Goal: Transaction & Acquisition: Purchase product/service

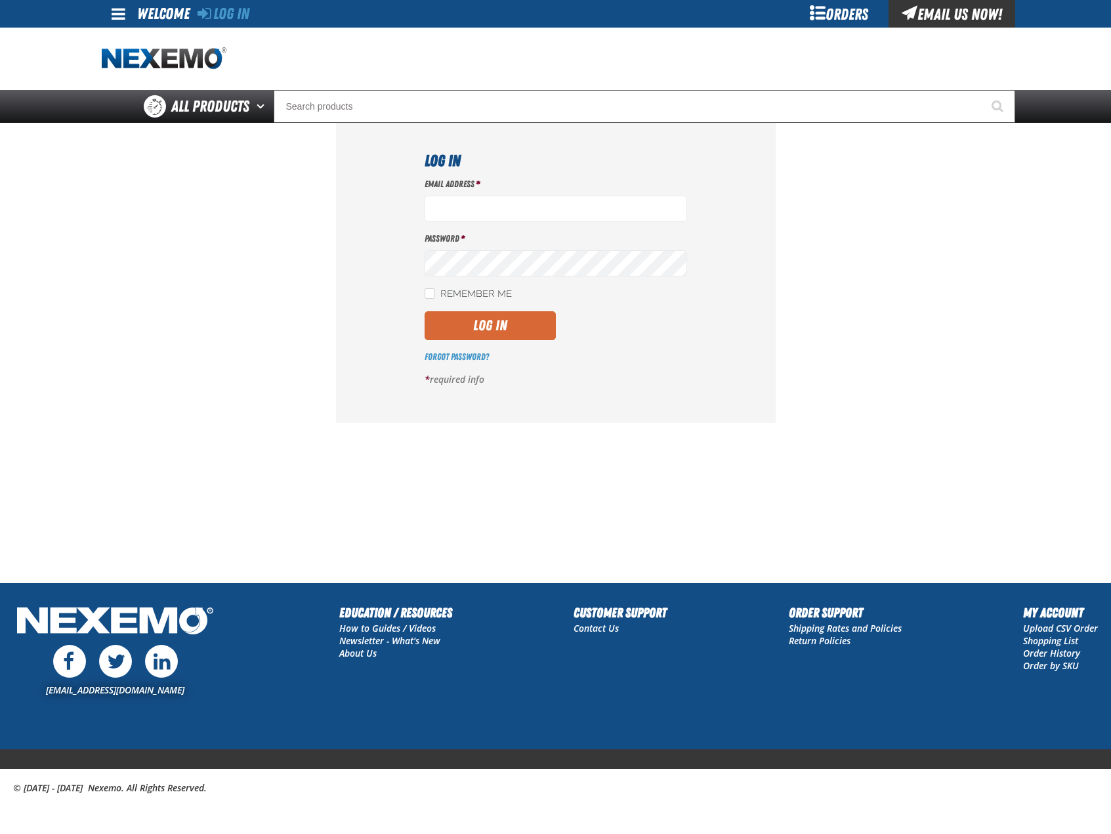
type input "[EMAIL_ADDRESS][DOMAIN_NAME]"
click at [482, 335] on button "Log In" at bounding box center [490, 325] width 131 height 29
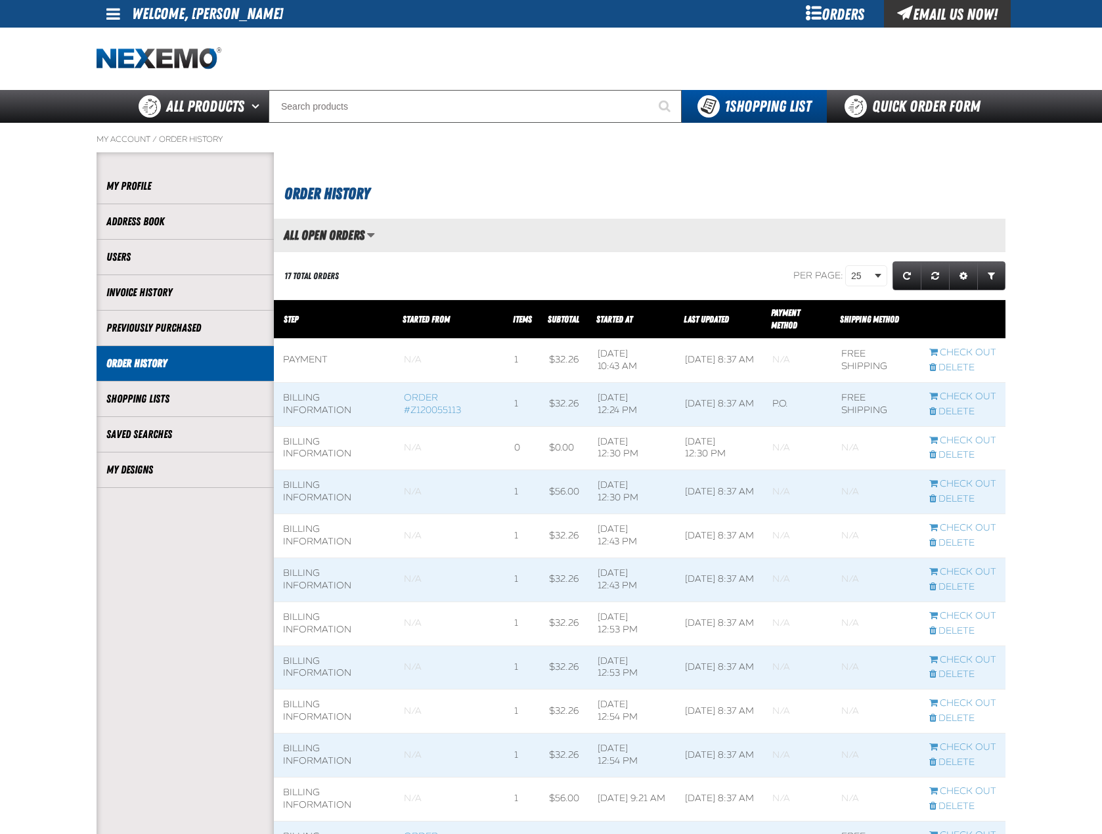
scroll to position [1, 1]
click at [141, 458] on li "My Designs" at bounding box center [185, 469] width 177 height 35
click at [148, 466] on link "My Designs" at bounding box center [185, 469] width 158 height 15
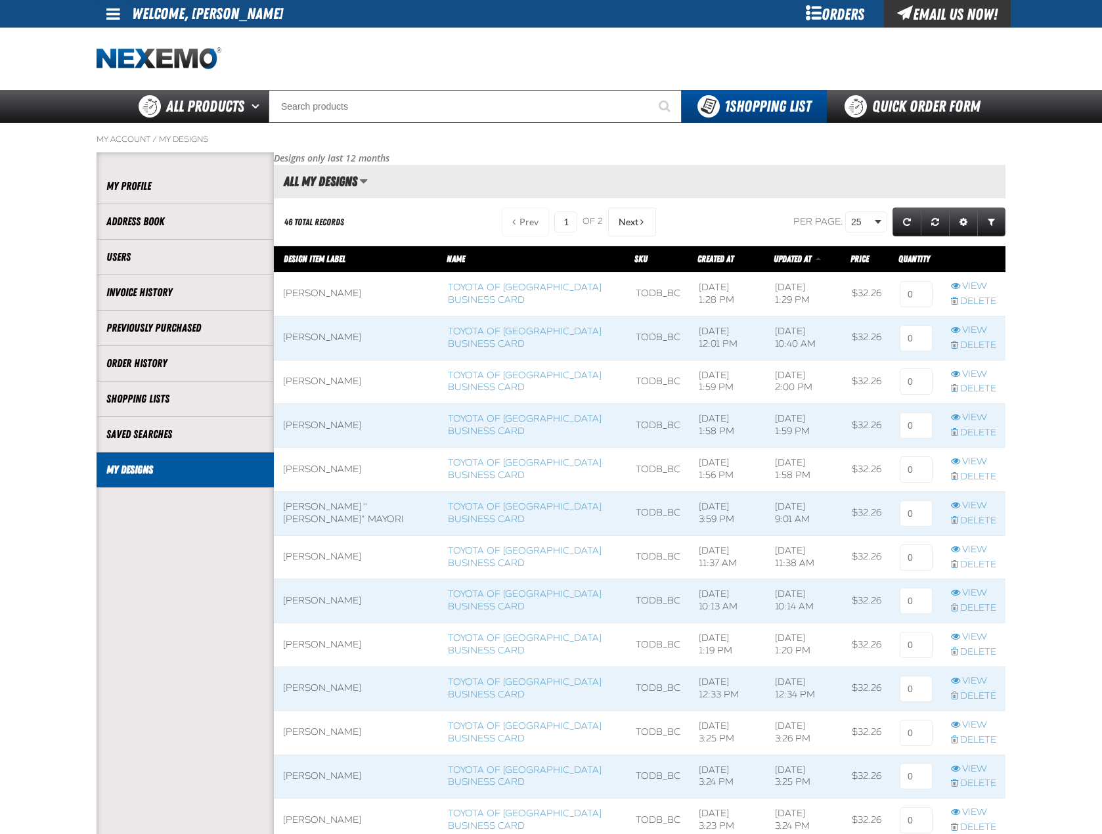
scroll to position [1, 1]
click at [468, 286] on link "Toyota of [GEOGRAPHIC_DATA] Business Card" at bounding box center [525, 294] width 154 height 24
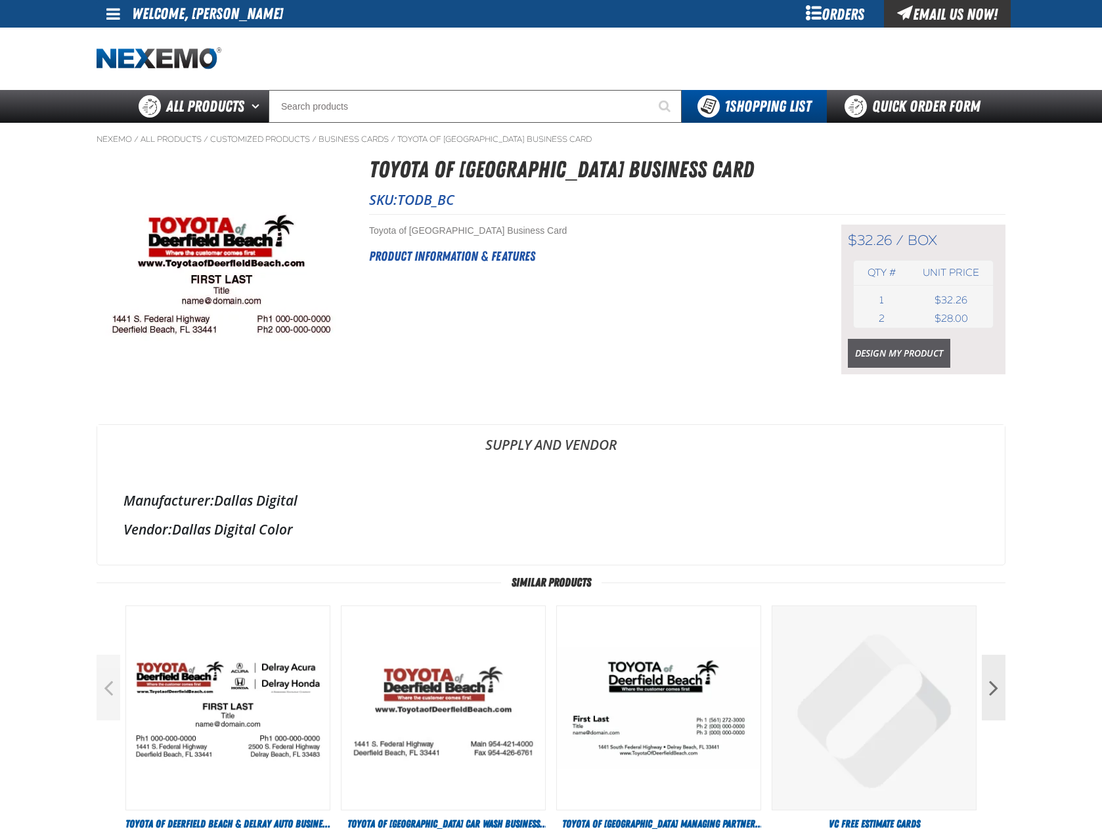
click at [930, 349] on link "Design My Product" at bounding box center [899, 353] width 102 height 29
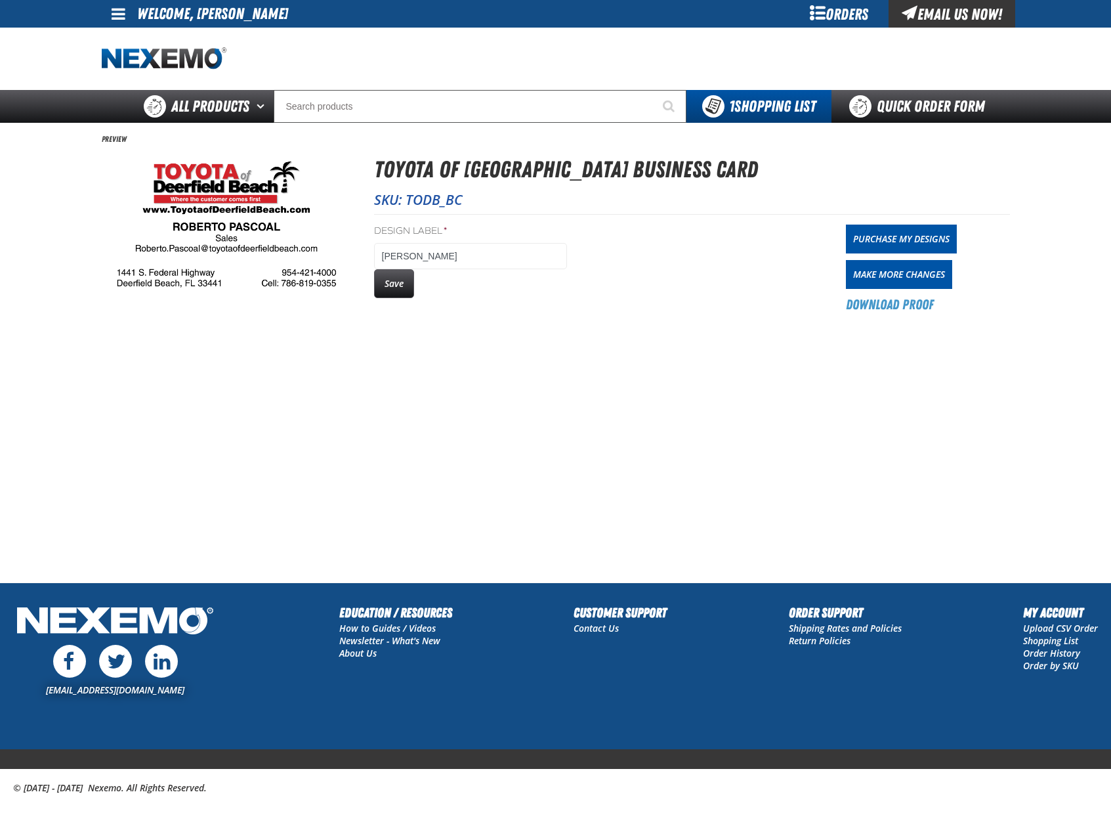
click at [615, 369] on main "Preview Toyota of [GEOGRAPHIC_DATA] Business Card SKU: TODB_BC Design Label * […" at bounding box center [555, 353] width 1111 height 460
click at [918, 241] on link "Purchase My Designs" at bounding box center [901, 239] width 111 height 29
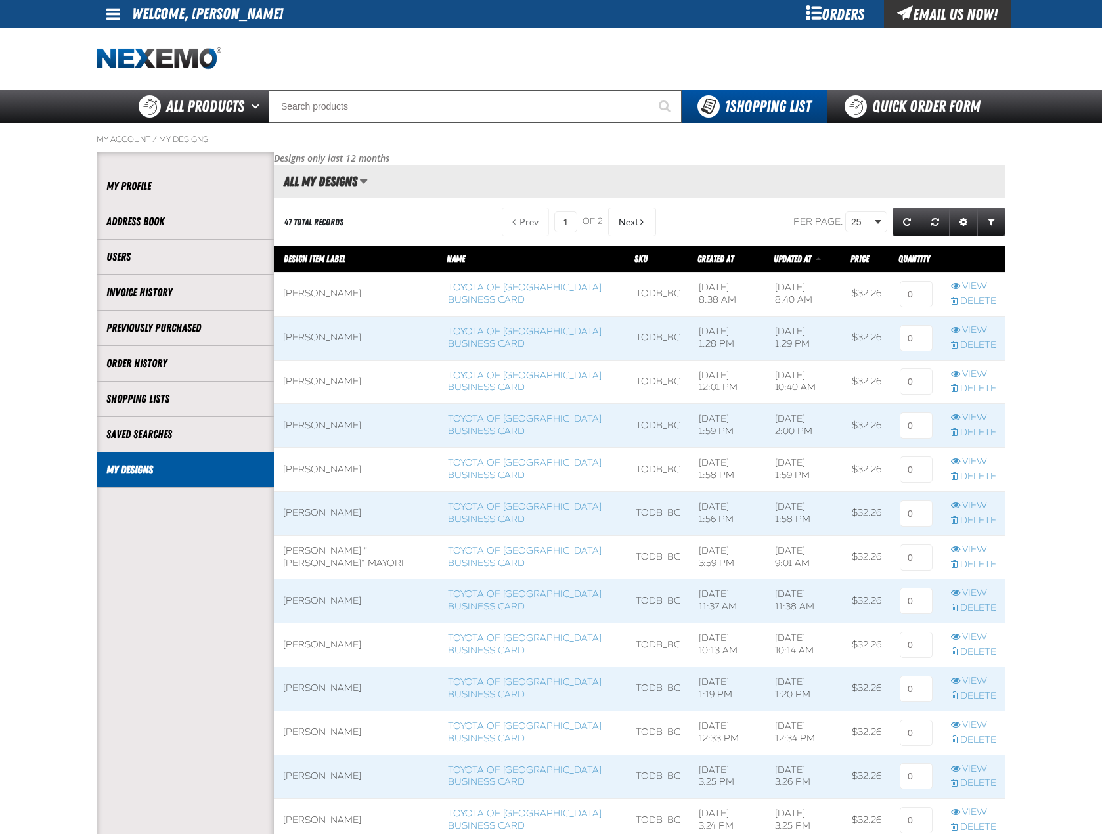
scroll to position [1, 1]
click at [926, 299] on input at bounding box center [915, 294] width 33 height 26
type input "1"
click at [1073, 320] on main "My Account / My Designs Account My Profile Address Book" at bounding box center [551, 795] width 1102 height 1345
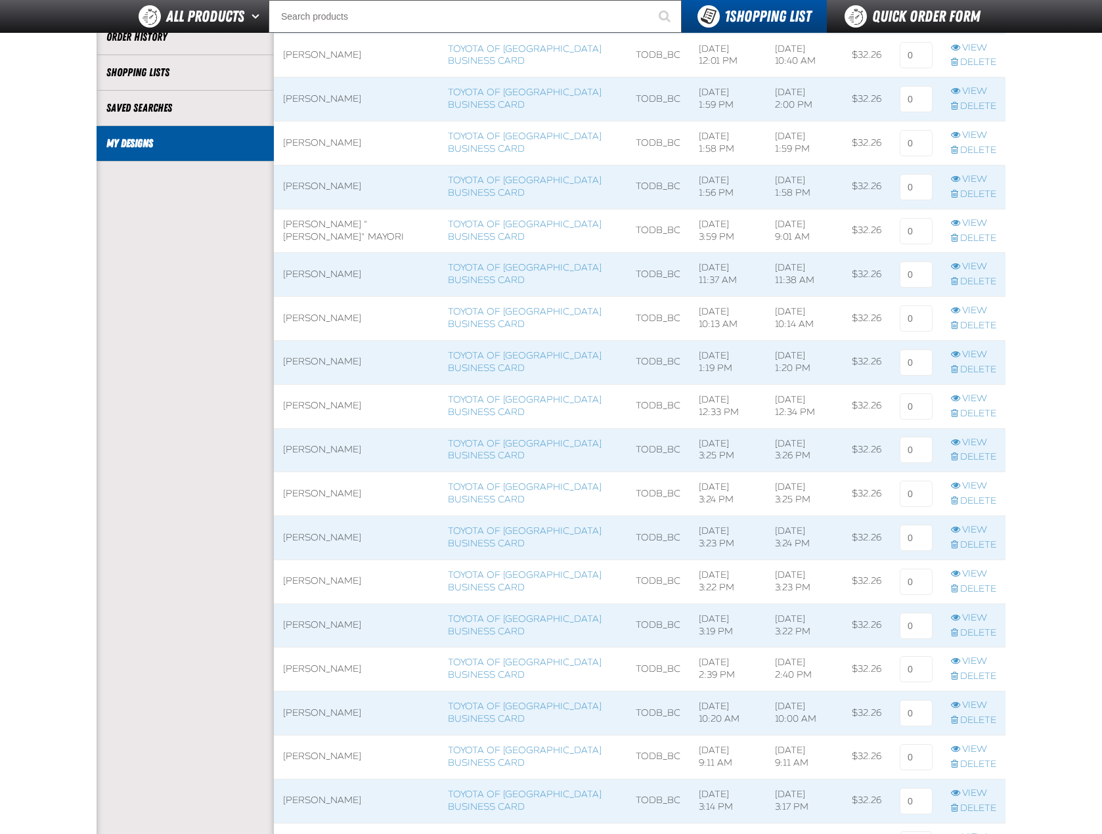
scroll to position [591, 0]
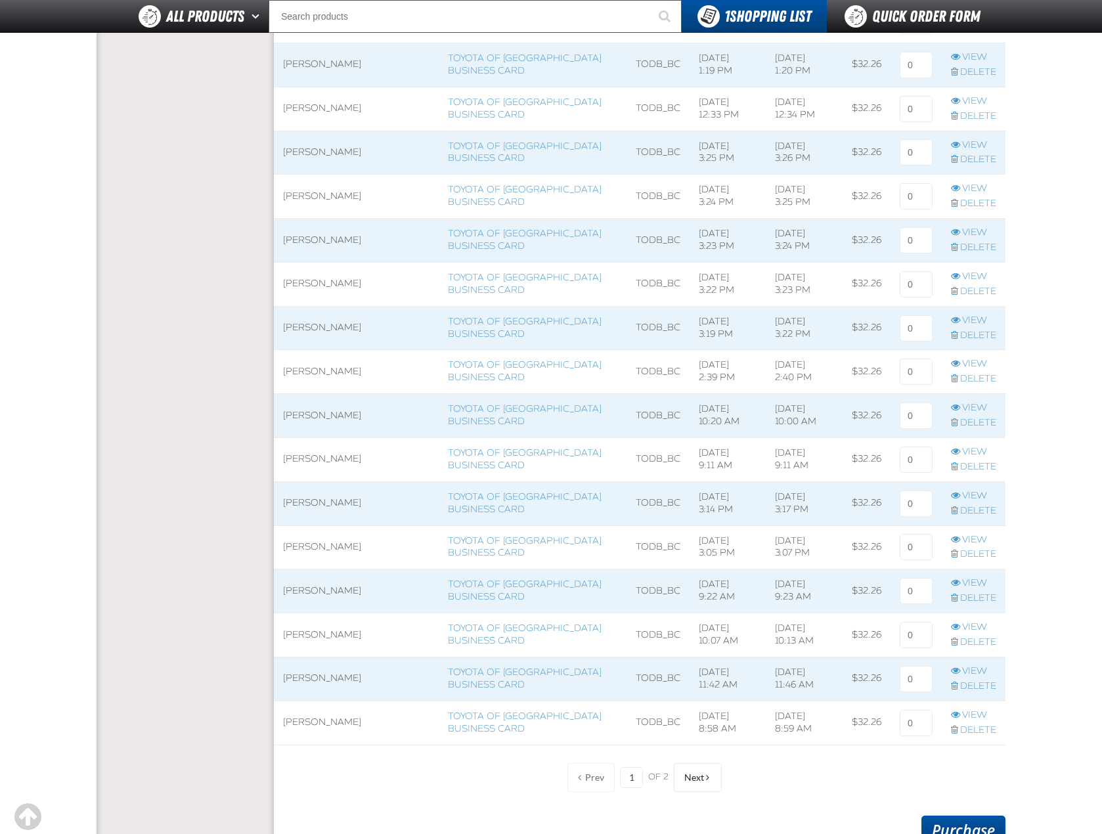
click at [980, 830] on link "Purchase" at bounding box center [963, 829] width 84 height 29
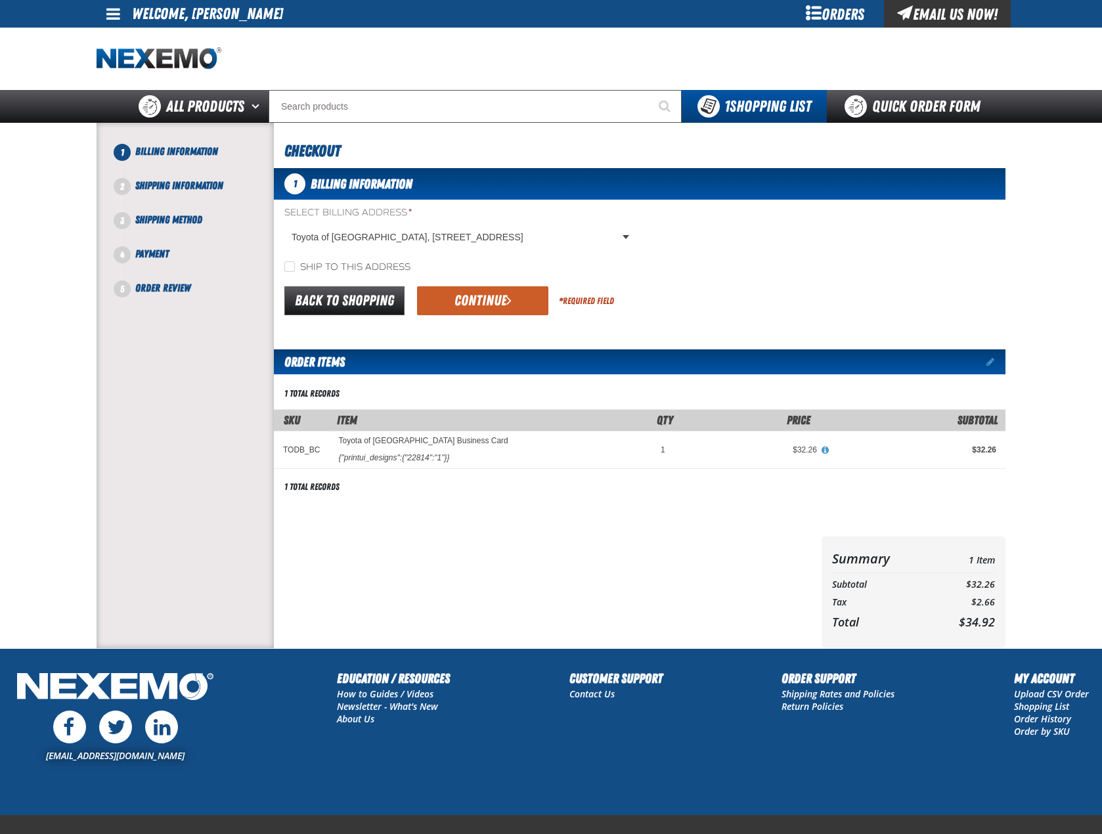
click at [483, 324] on div "1 Billing Information Select Billing Address * Toyota of [GEOGRAPHIC_DATA], [ST…" at bounding box center [639, 408] width 731 height 480
click at [481, 308] on button "Continue" at bounding box center [482, 300] width 131 height 29
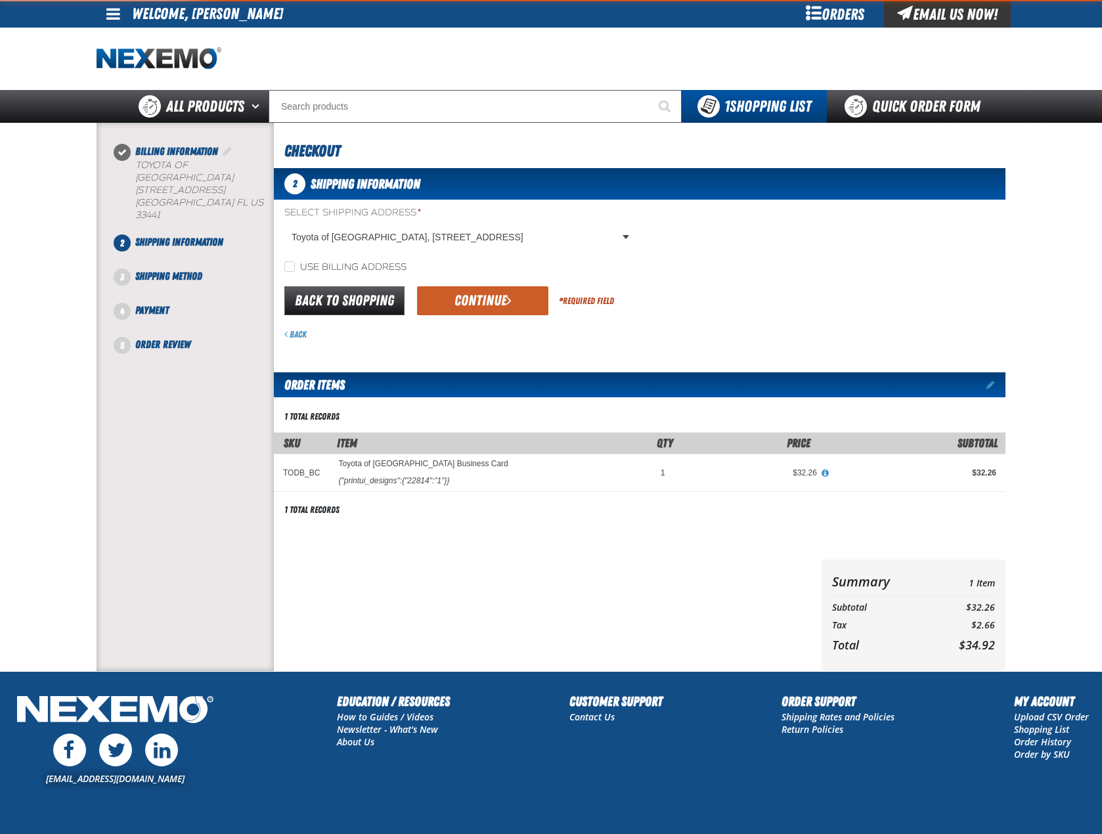
click at [481, 308] on button "Continue" at bounding box center [482, 300] width 131 height 29
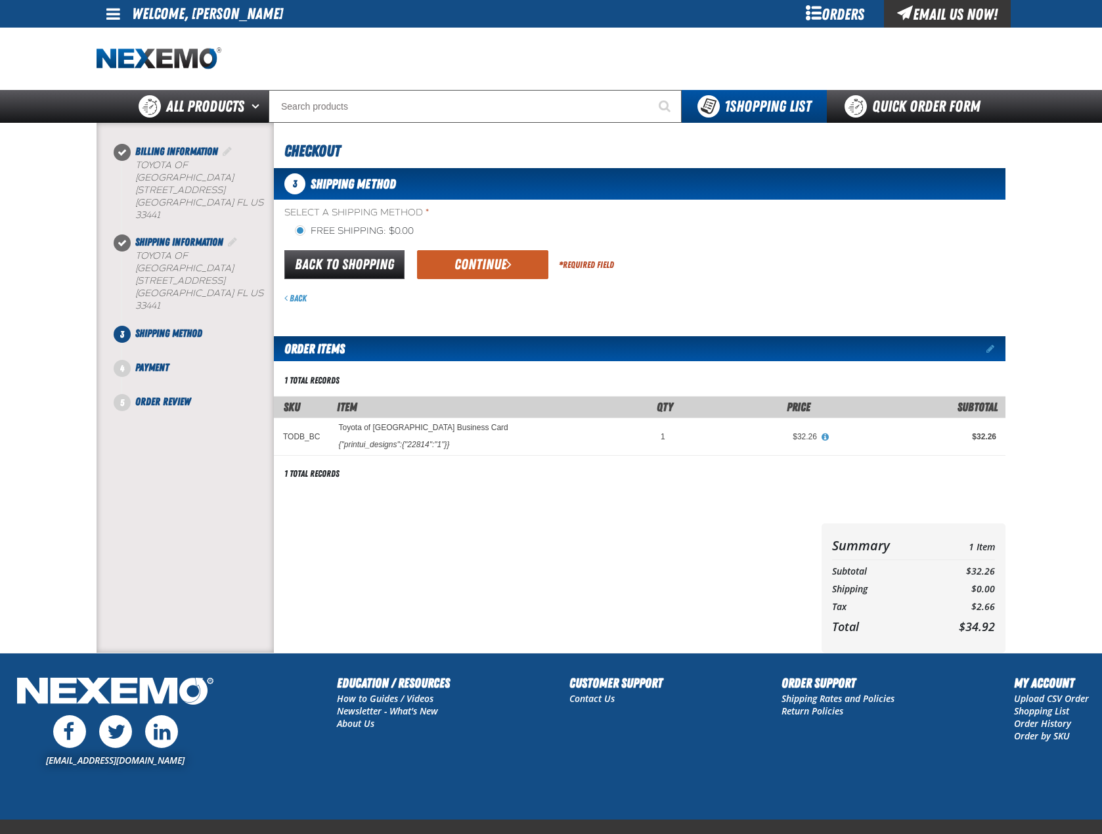
click at [481, 308] on div "3 Shipping Method Select a Shipping Method * Free Shipping: $0.00 flat_rate_2 p…" at bounding box center [639, 410] width 731 height 485
click at [497, 253] on button "Continue" at bounding box center [482, 264] width 131 height 29
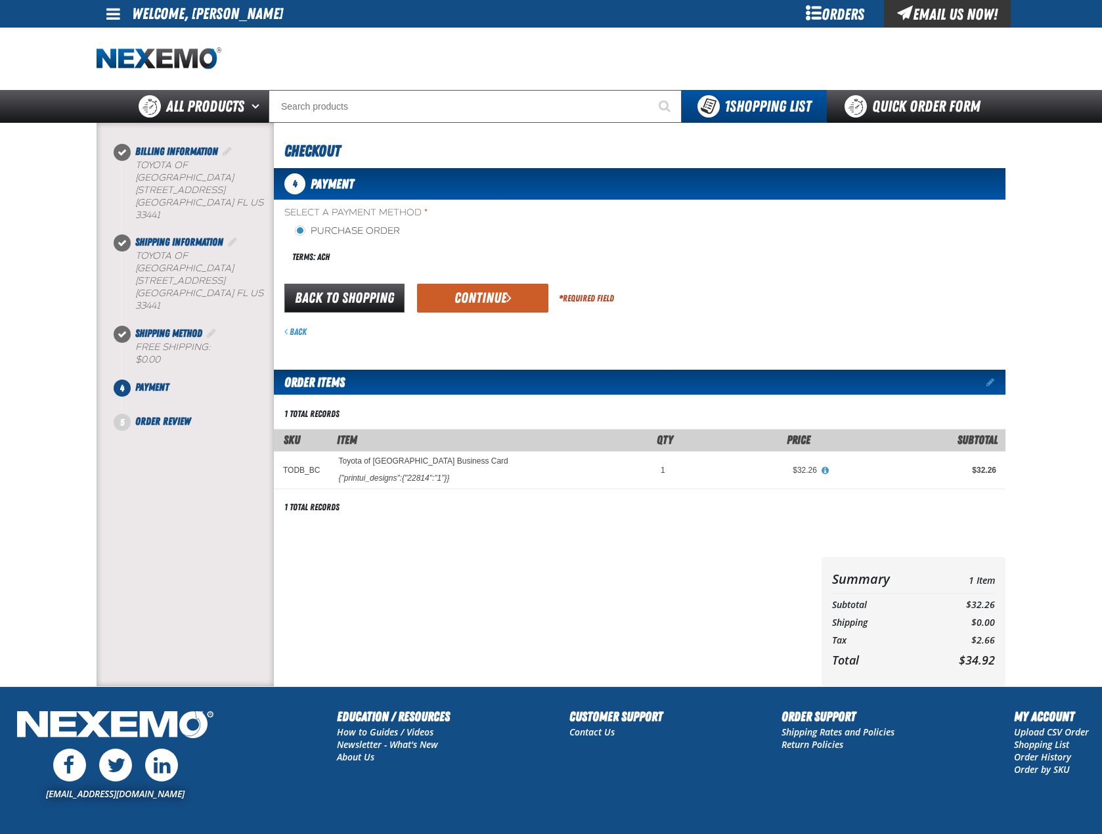
click at [484, 282] on div "Back to Shopping Continue * Required Field" at bounding box center [639, 298] width 731 height 33
click at [490, 293] on button "Continue" at bounding box center [482, 298] width 131 height 29
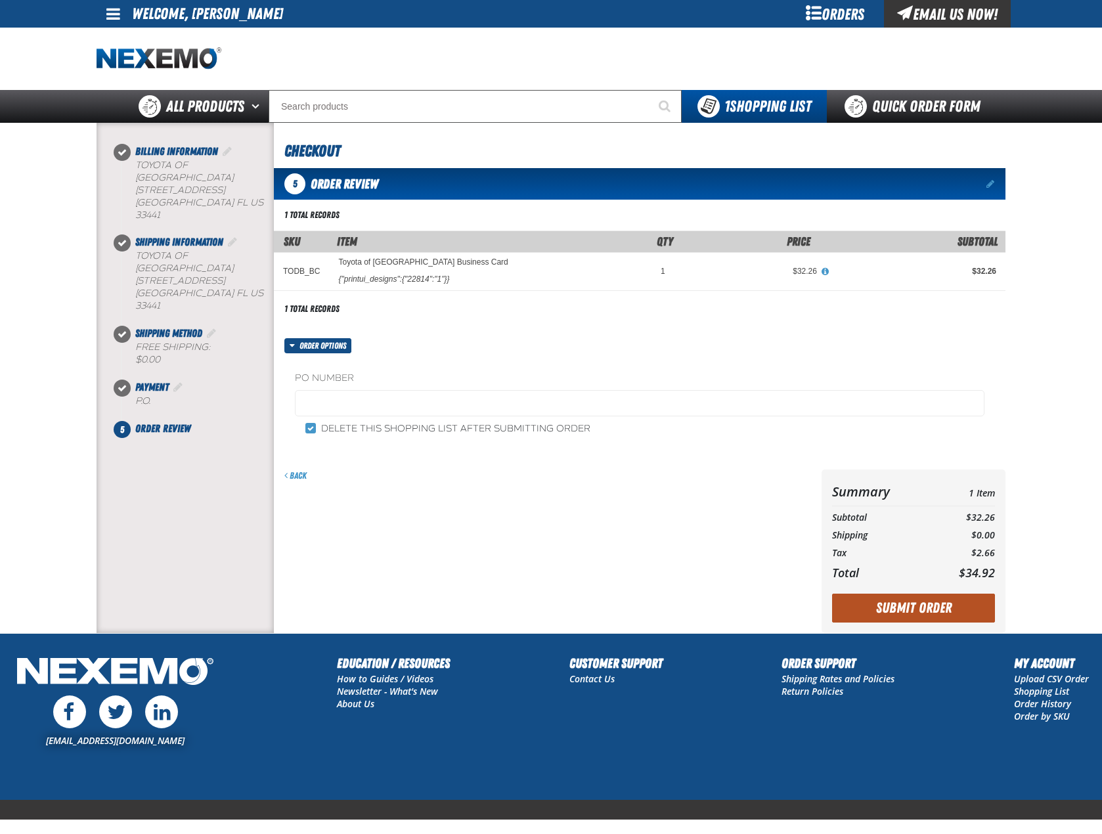
click at [949, 603] on button "Submit Order" at bounding box center [913, 607] width 163 height 29
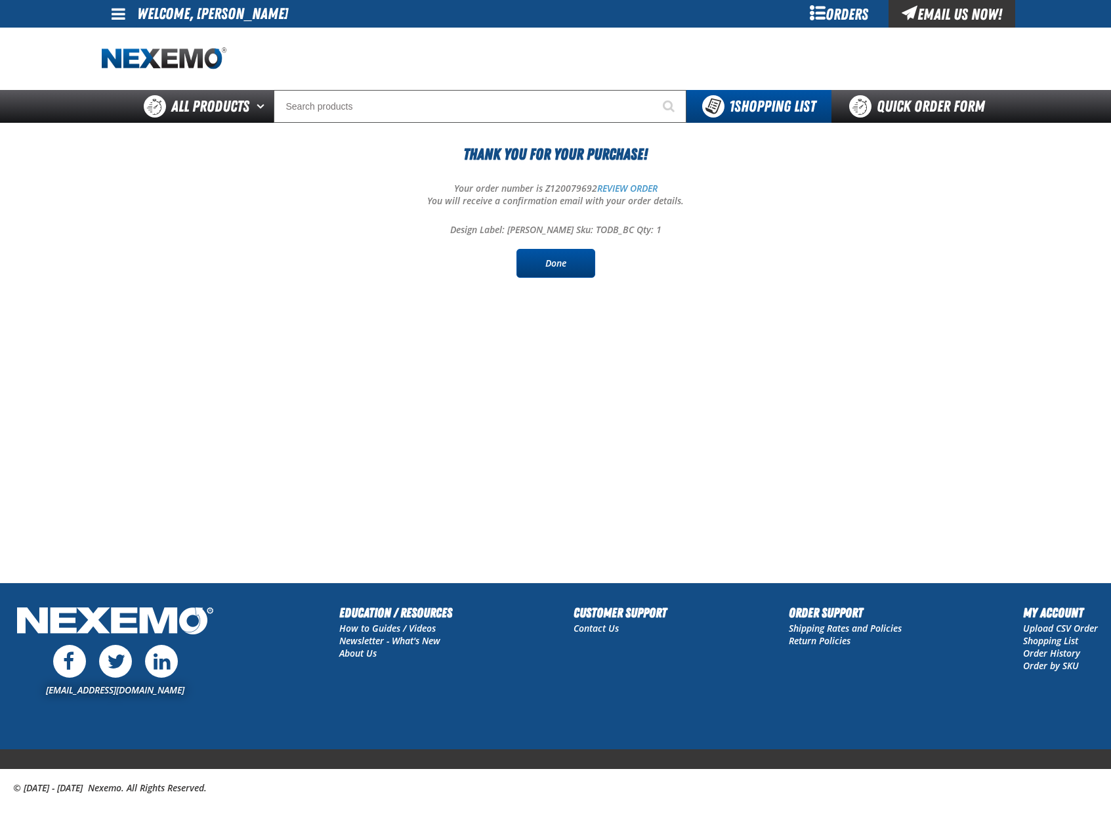
click at [590, 271] on link "Done" at bounding box center [556, 263] width 79 height 29
